Goal: Book appointment/travel/reservation

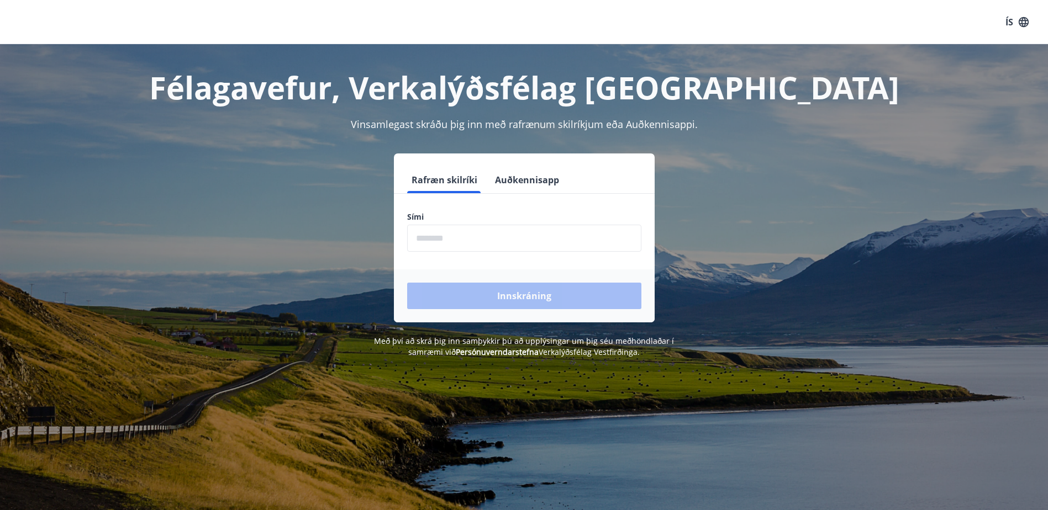
click at [443, 234] on input "phone" at bounding box center [524, 238] width 234 height 27
type input "********"
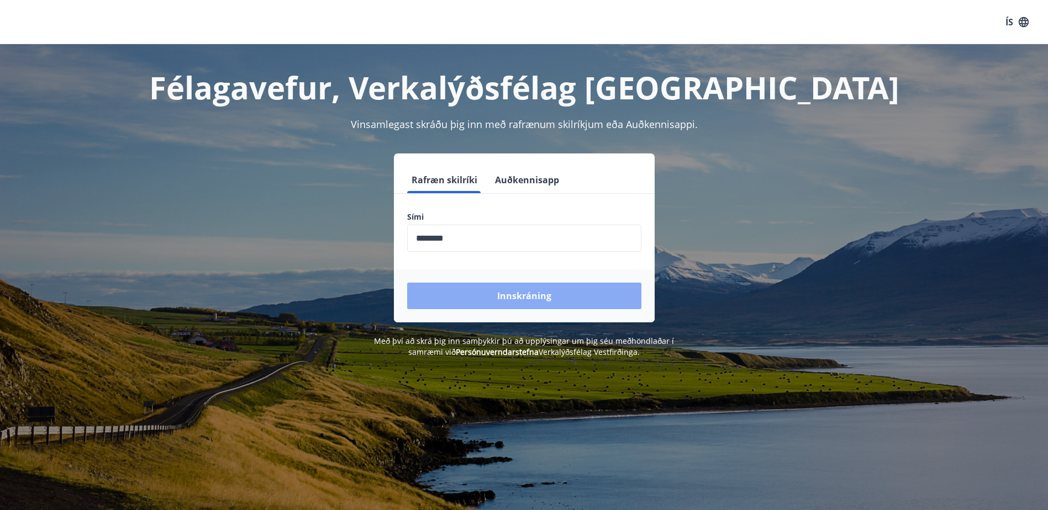
click at [525, 297] on button "Innskráning" at bounding box center [524, 296] width 234 height 27
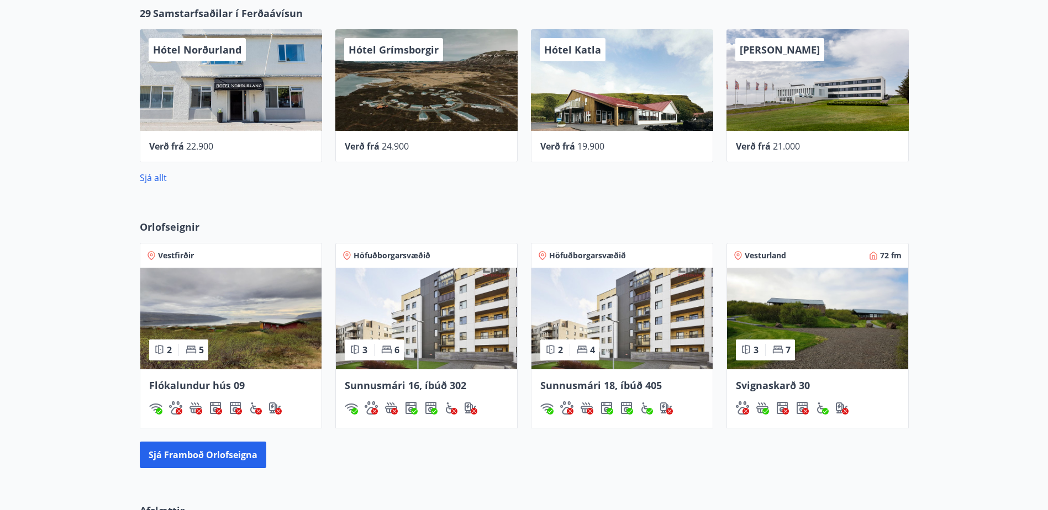
scroll to position [552, 0]
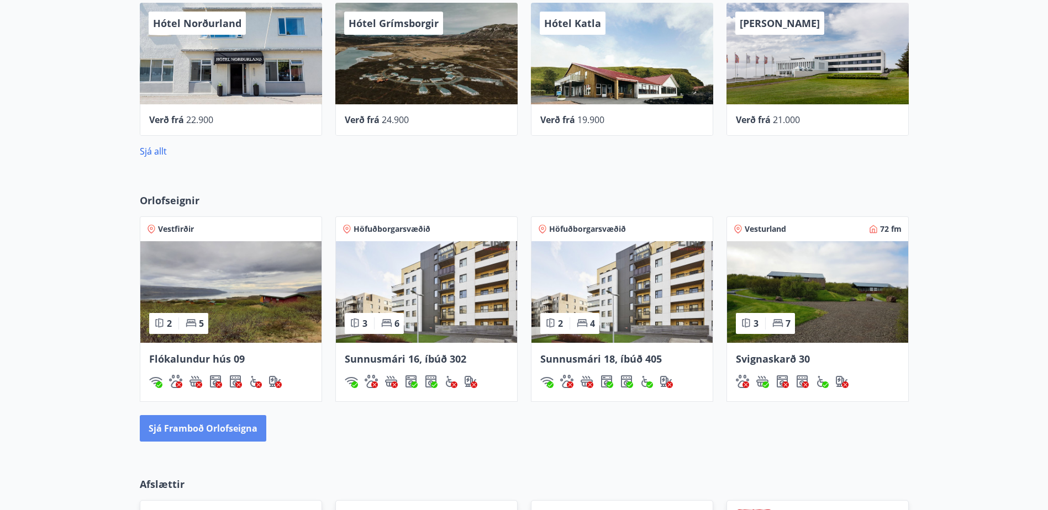
click at [189, 427] on button "Sjá framboð orlofseigna" at bounding box center [203, 428] width 126 height 27
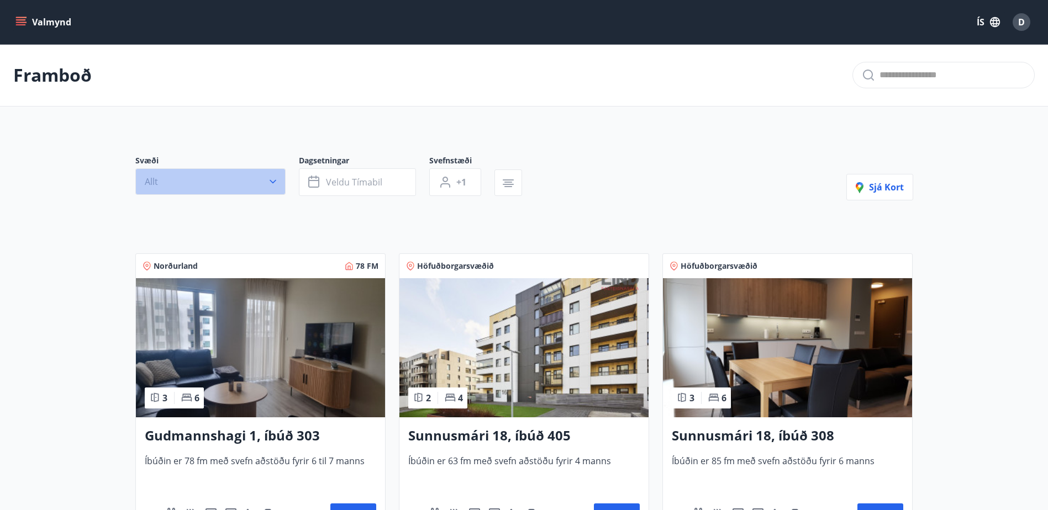
click at [261, 179] on button "Allt" at bounding box center [210, 181] width 150 height 27
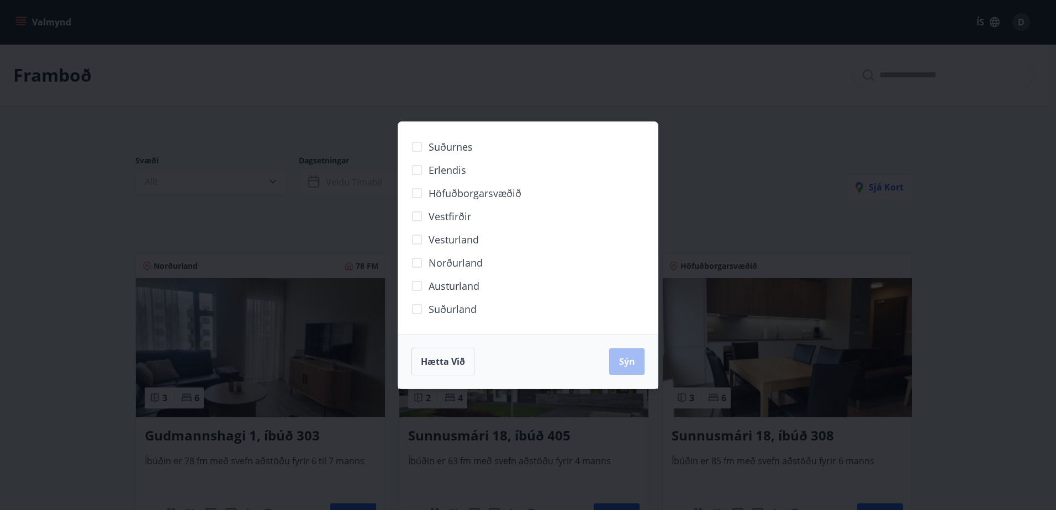
click at [453, 214] on span "Vestfirðir" at bounding box center [450, 216] width 43 height 14
click at [633, 366] on span "Sýn" at bounding box center [627, 362] width 16 height 12
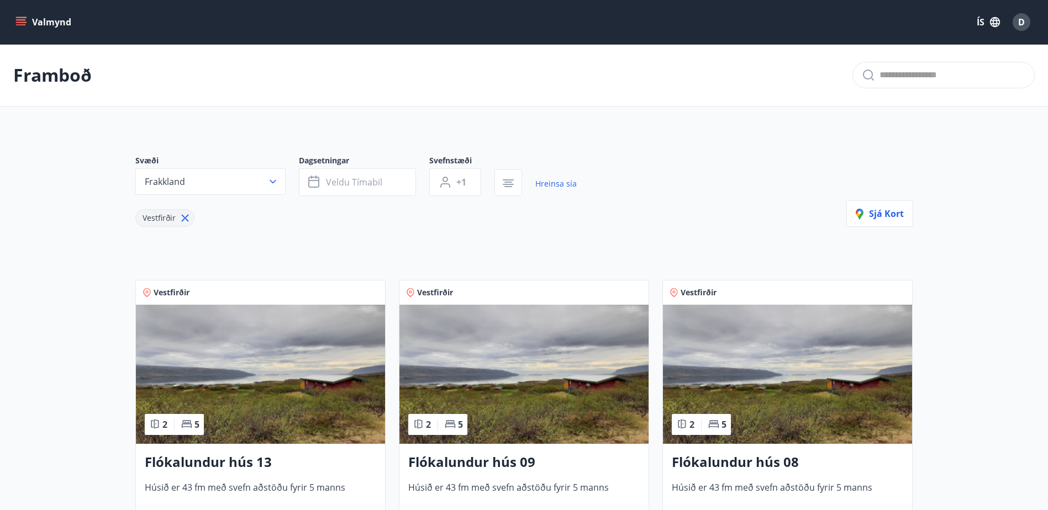
click at [36, 21] on font "Valmynd" at bounding box center [51, 22] width 39 height 12
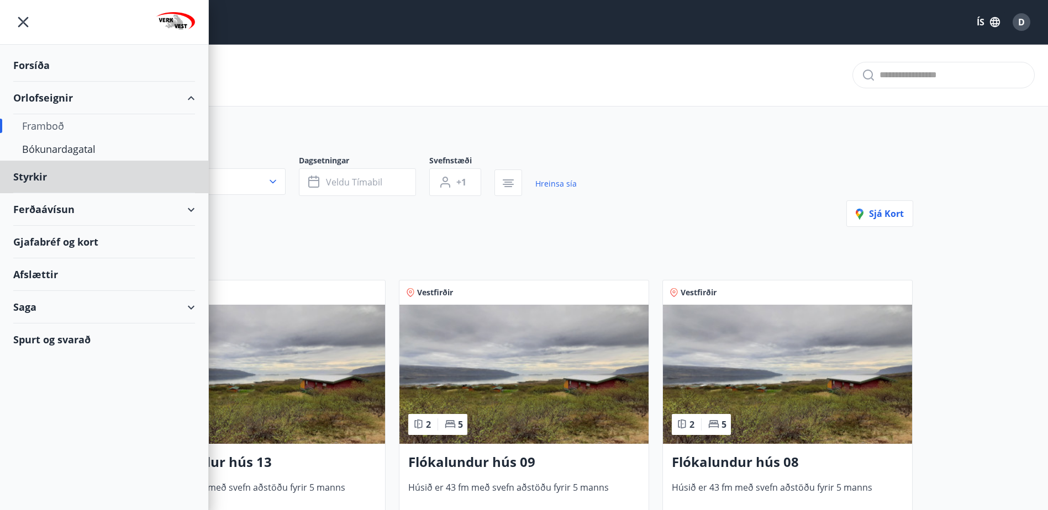
click at [49, 67] on div "Forsíða" at bounding box center [104, 65] width 182 height 33
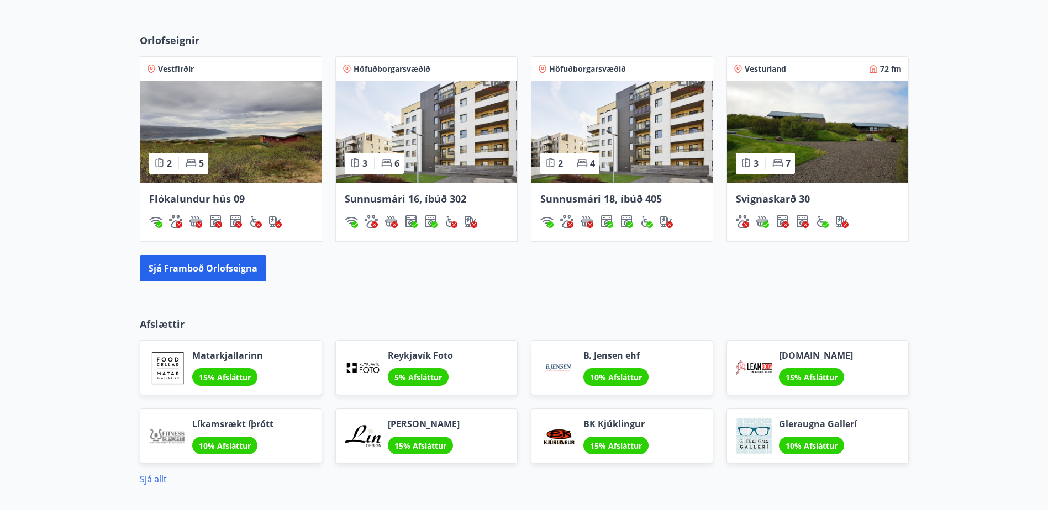
scroll to position [825, 0]
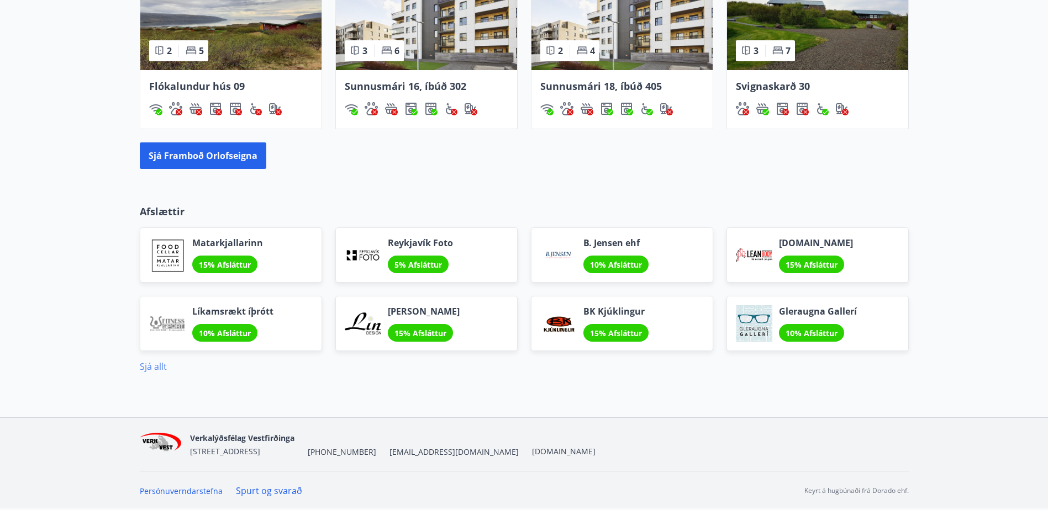
click at [156, 363] on link "Sjá allt" at bounding box center [153, 367] width 27 height 12
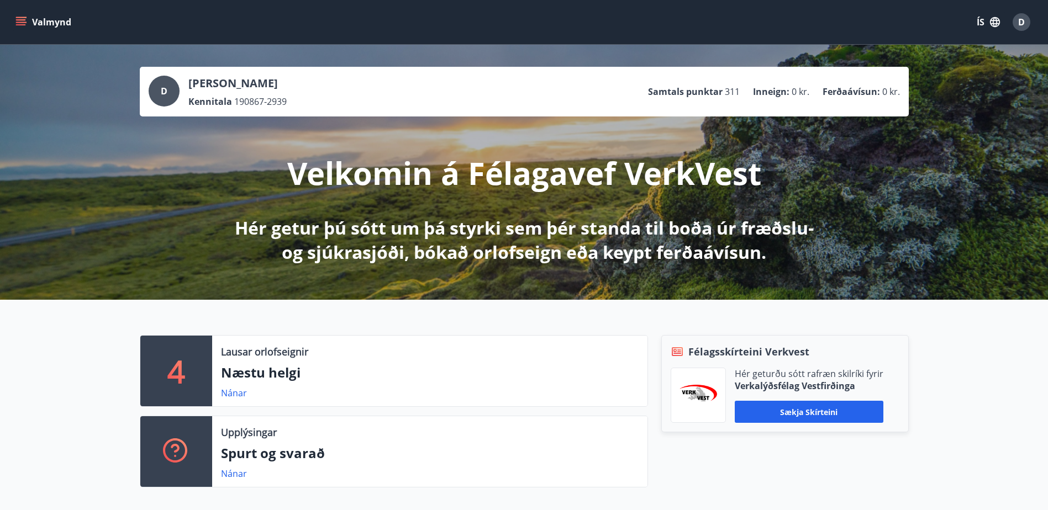
click at [15, 20] on button "Valmynd" at bounding box center [44, 22] width 62 height 20
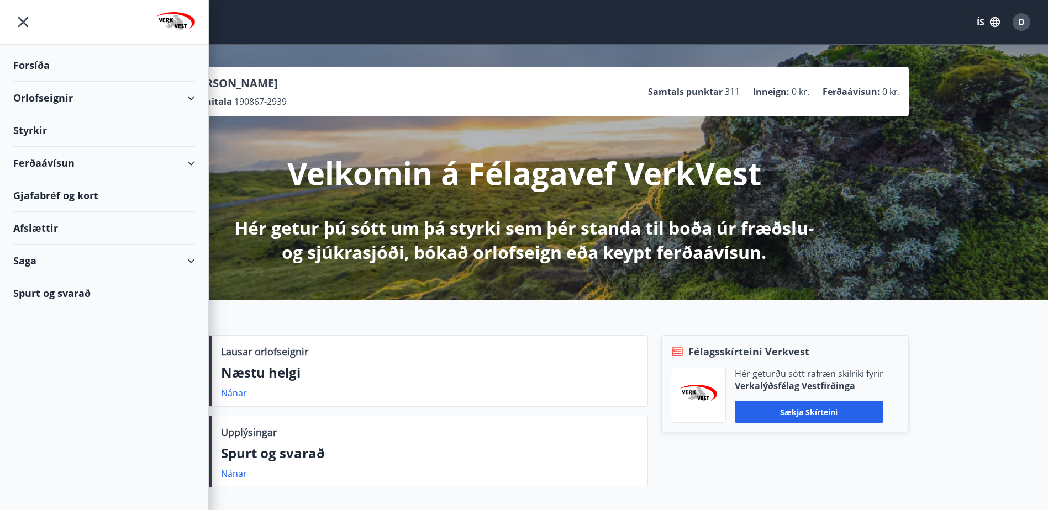
click at [51, 97] on div "Orlofseignir" at bounding box center [104, 98] width 182 height 33
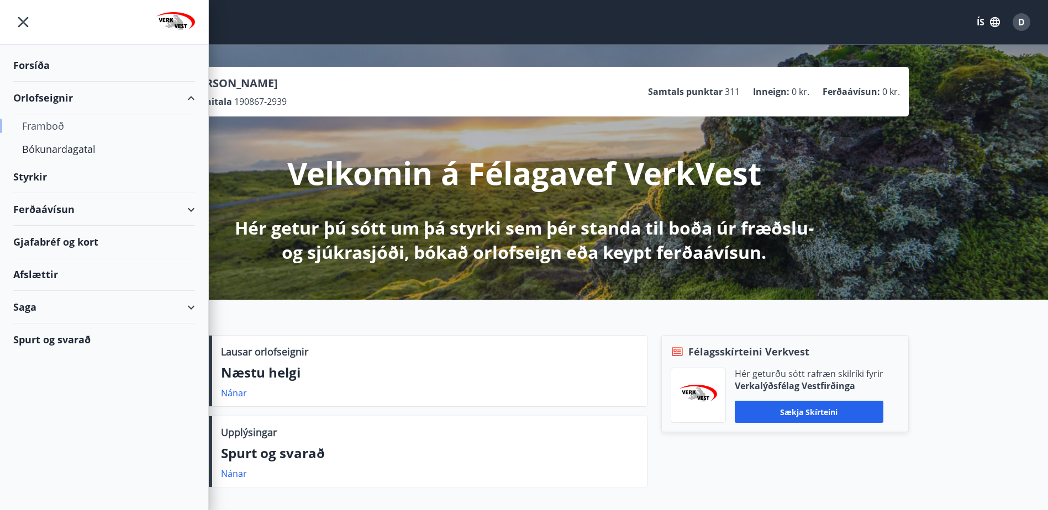
click at [68, 119] on div "Framboð" at bounding box center [104, 125] width 164 height 23
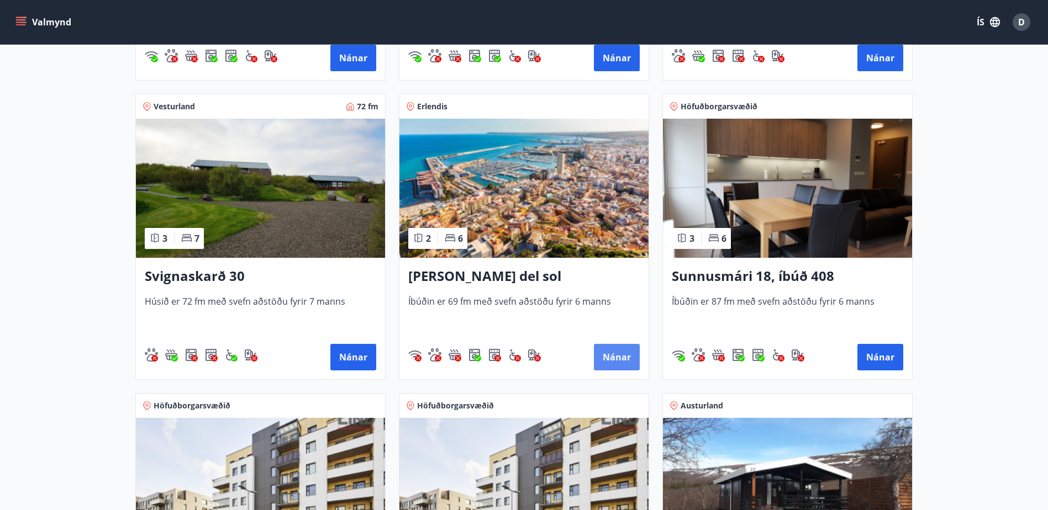
scroll to position [736, 0]
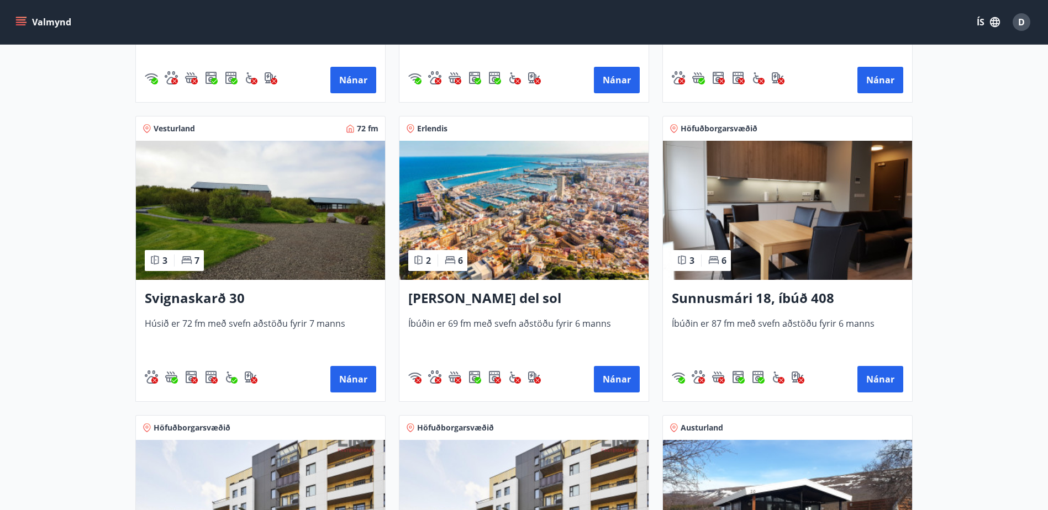
click at [302, 243] on img at bounding box center [260, 210] width 249 height 139
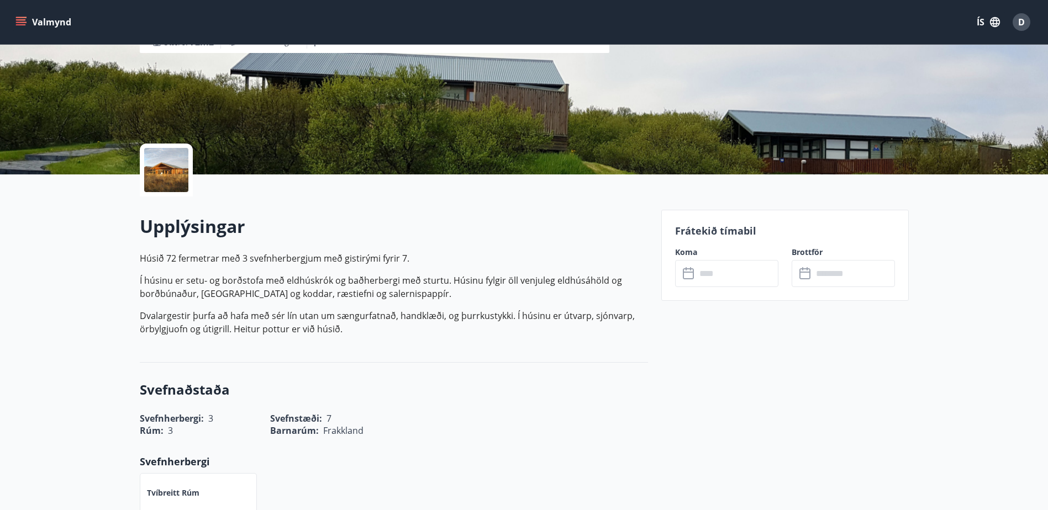
scroll to position [184, 0]
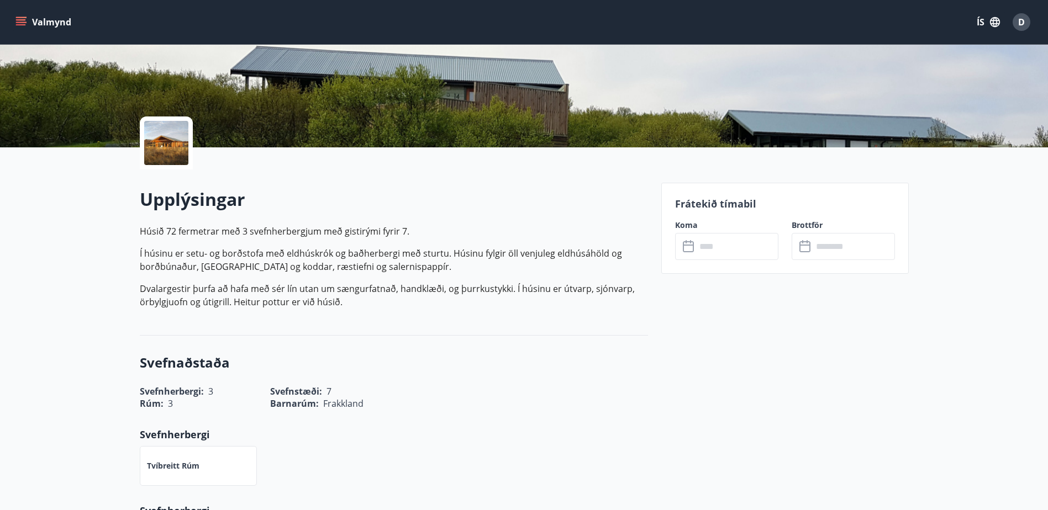
click at [729, 252] on input "text" at bounding box center [737, 246] width 82 height 27
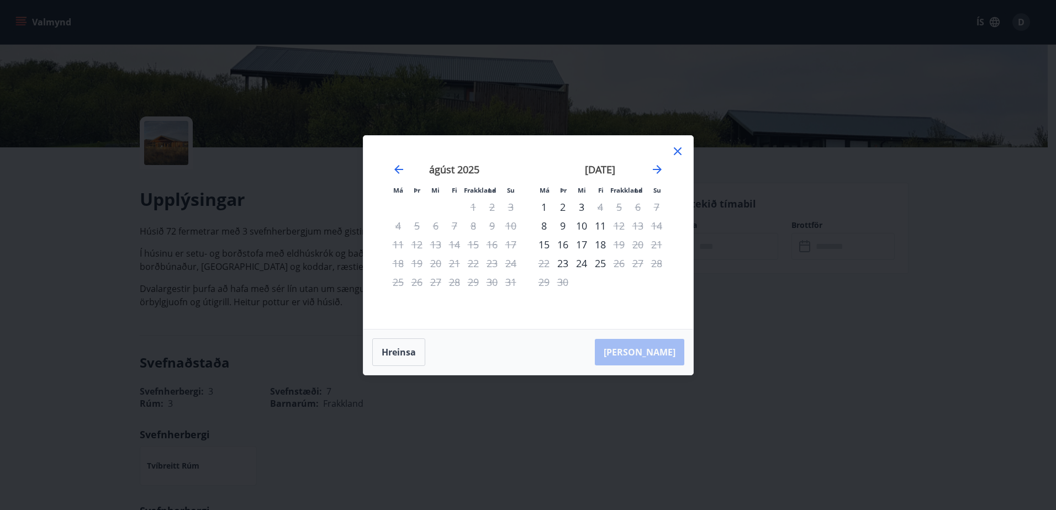
click at [676, 150] on icon at bounding box center [678, 151] width 8 height 8
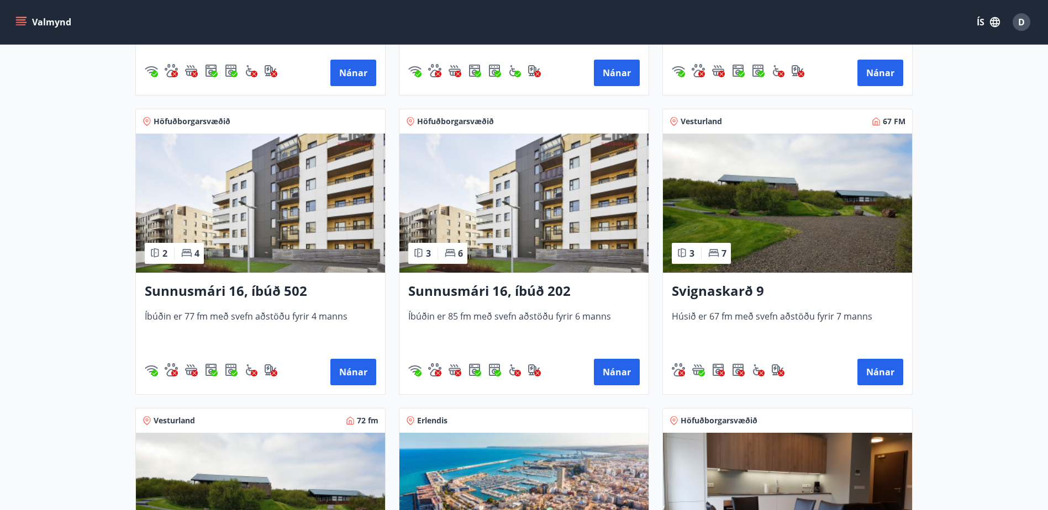
scroll to position [552, 0]
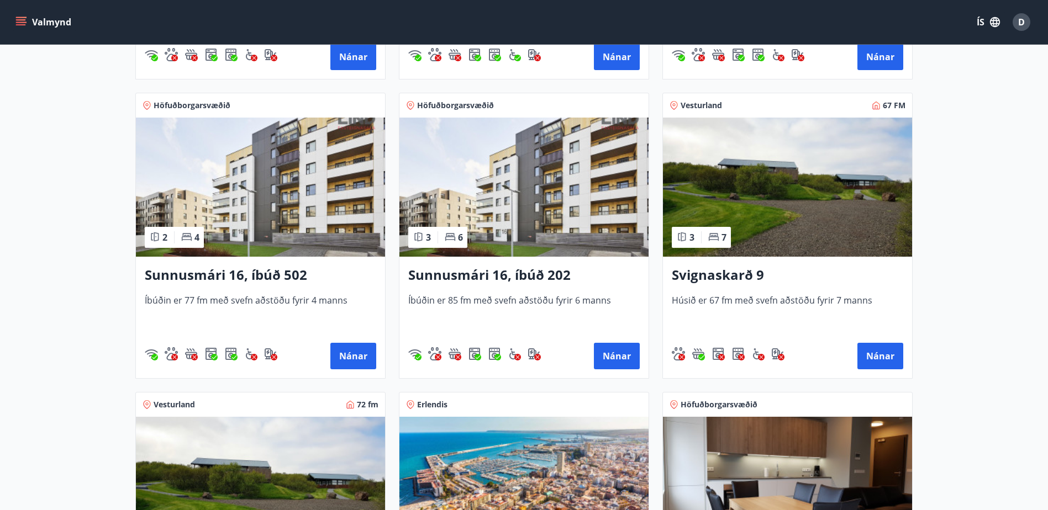
click at [802, 205] on img at bounding box center [787, 187] width 249 height 139
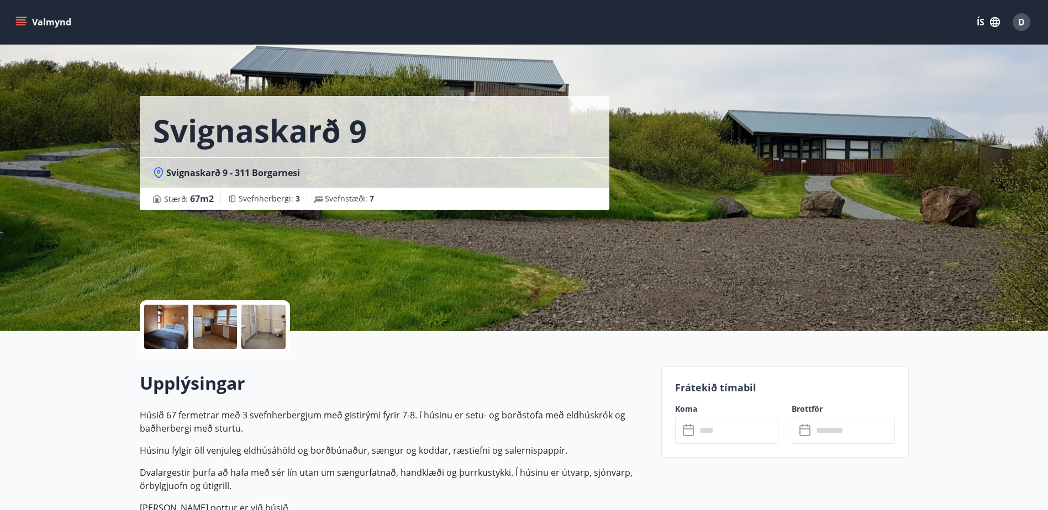
click at [722, 416] on div "Koma ​ ​" at bounding box center [720, 424] width 117 height 40
click at [718, 431] on input "text" at bounding box center [737, 430] width 82 height 27
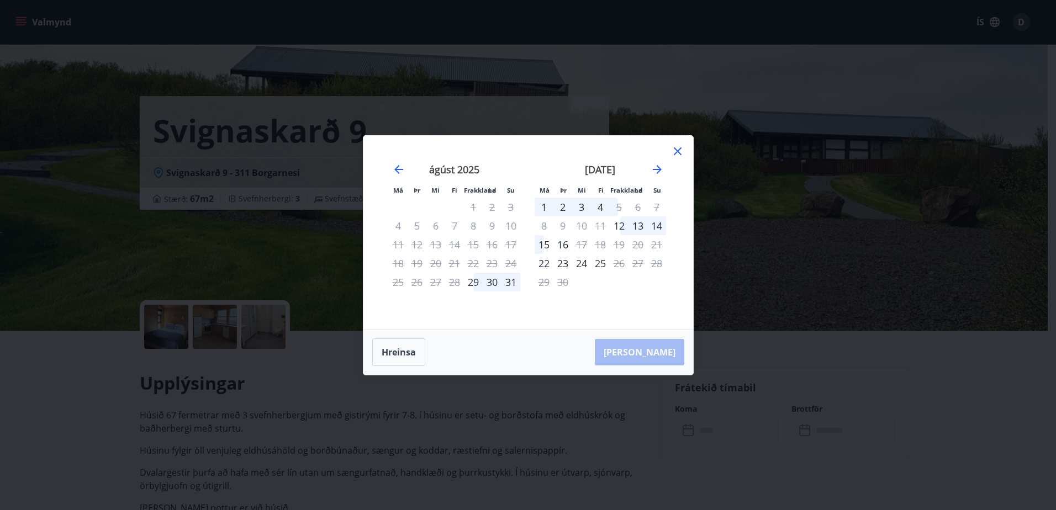
click at [675, 148] on icon at bounding box center [677, 151] width 13 height 13
